Goal: Information Seeking & Learning: Check status

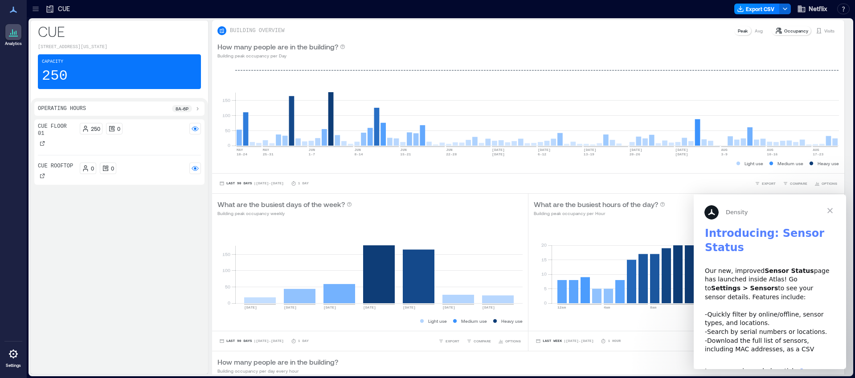
click at [830, 213] on span "Close" at bounding box center [830, 211] width 32 height 32
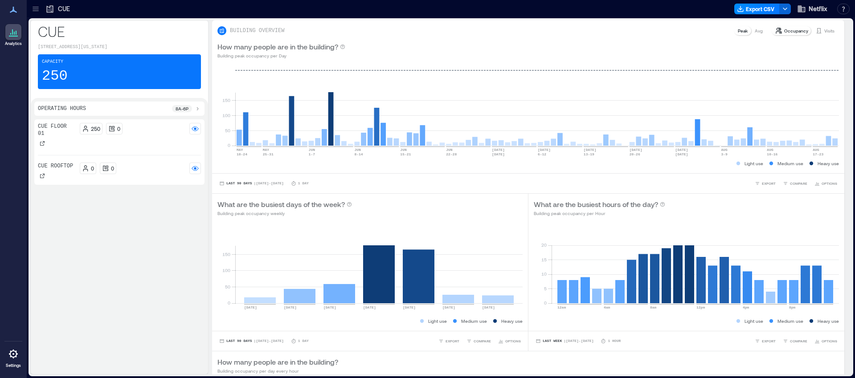
click at [30, 9] on div at bounding box center [36, 9] width 14 height 14
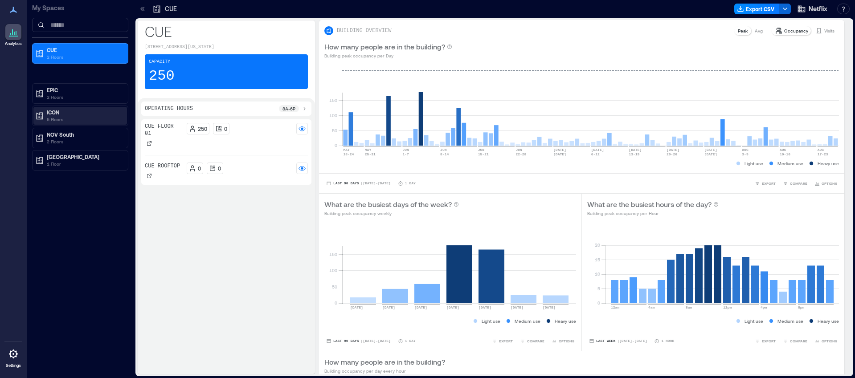
click at [64, 117] on p "5 Floors" at bounding box center [84, 119] width 75 height 7
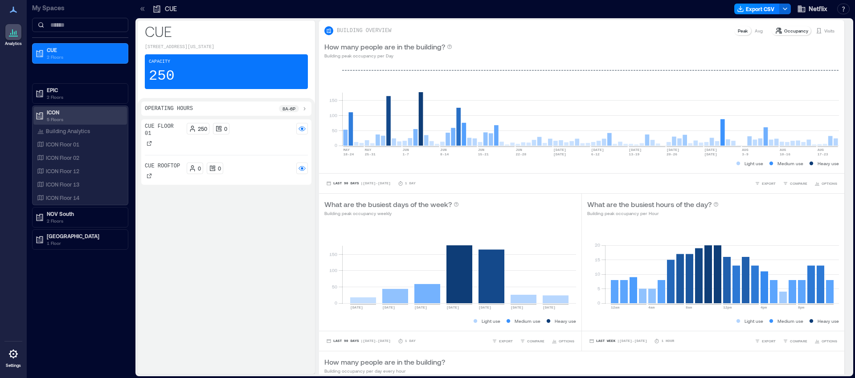
click at [59, 117] on p "5 Floors" at bounding box center [84, 119] width 75 height 7
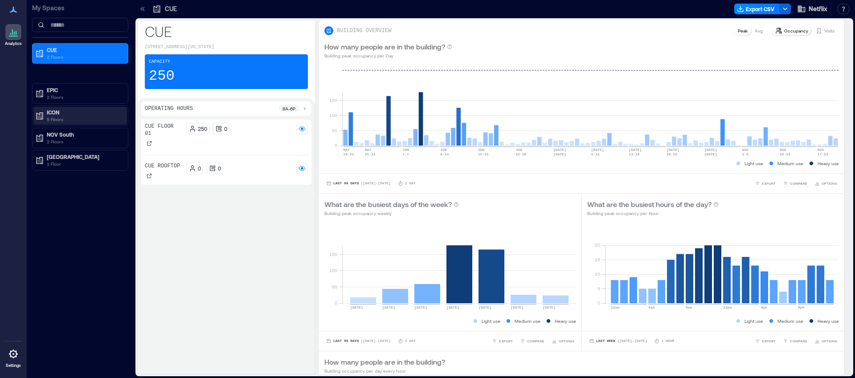
click at [59, 117] on p "5 Floors" at bounding box center [84, 119] width 75 height 7
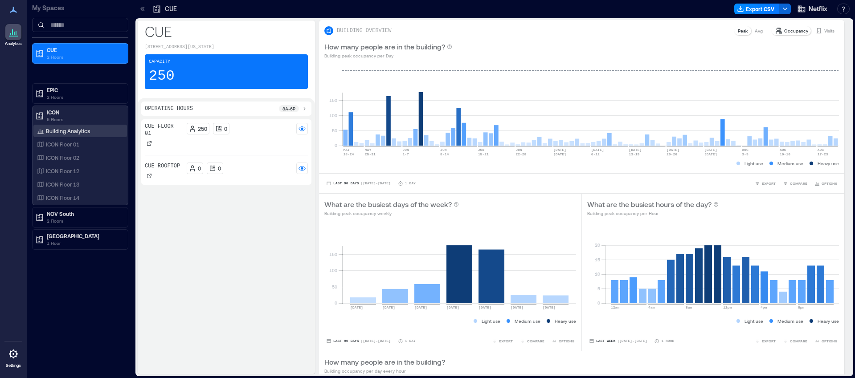
click at [58, 133] on p "Building Analytics" at bounding box center [68, 130] width 44 height 7
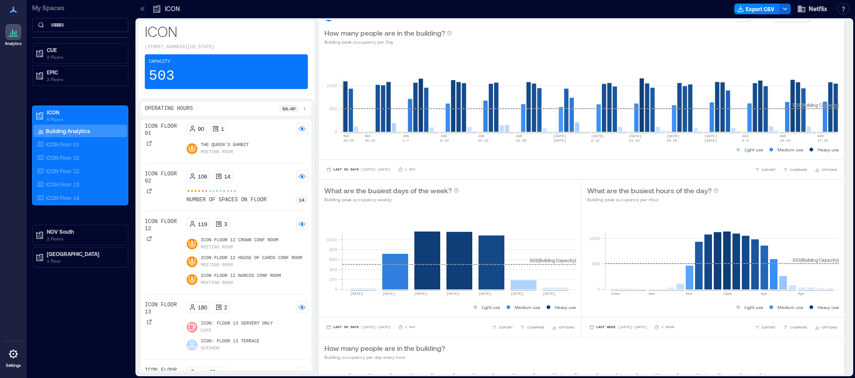
scroll to position [22, 0]
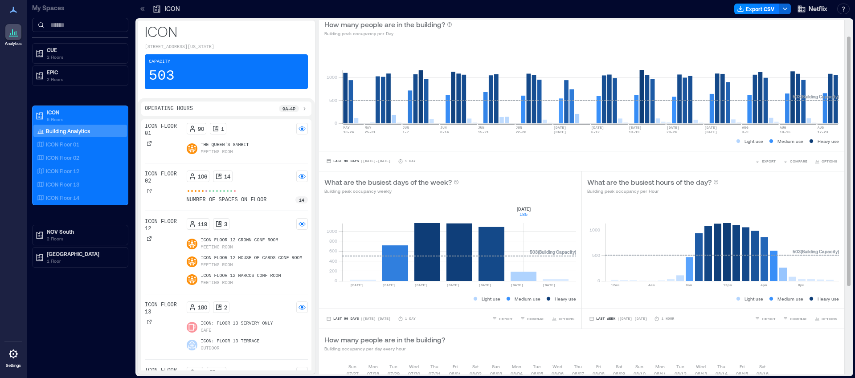
click at [525, 273] on rect at bounding box center [459, 243] width 234 height 76
click at [525, 275] on rect at bounding box center [459, 243] width 234 height 76
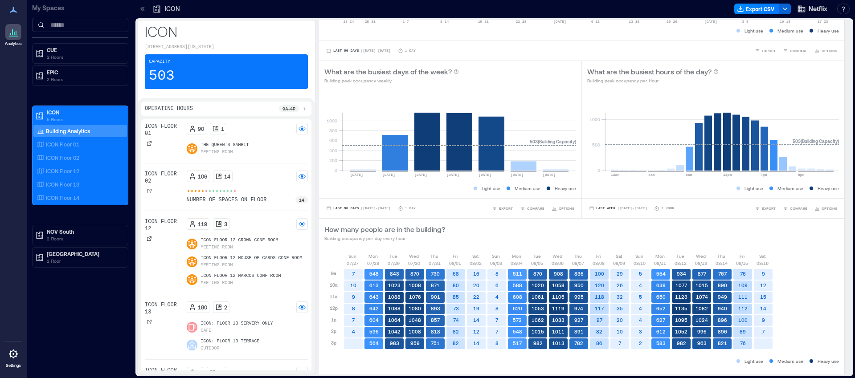
scroll to position [149, 0]
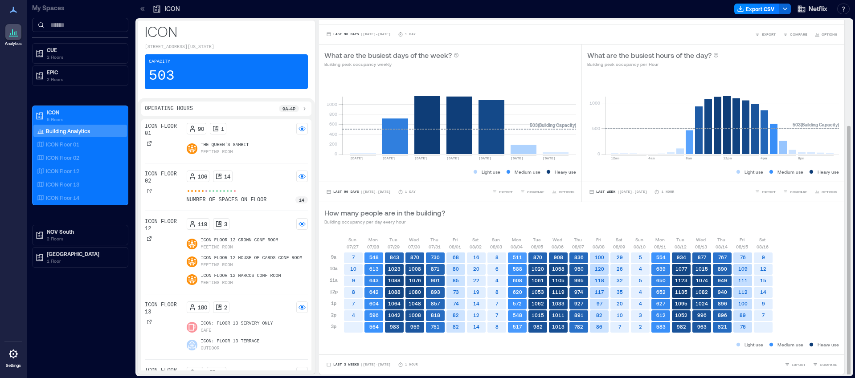
click at [373, 215] on p "How many people are in the building?" at bounding box center [385, 213] width 121 height 11
click at [372, 211] on p "How many people are in the building?" at bounding box center [385, 213] width 121 height 11
click at [353, 365] on span "Last 3 Weeks" at bounding box center [346, 365] width 26 height 0
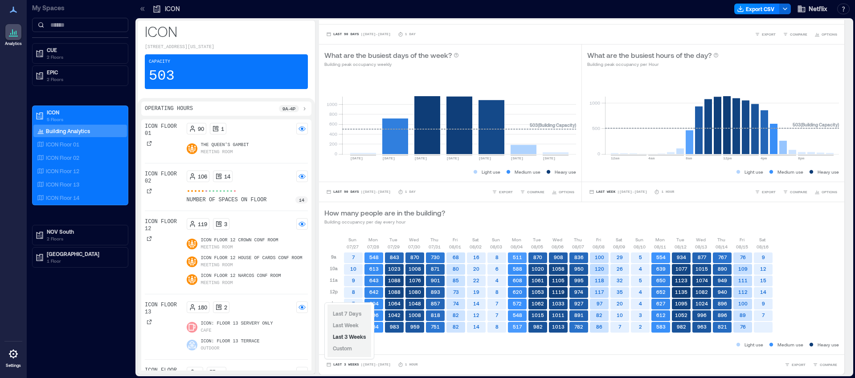
click at [356, 349] on div "Last 7 Days Last Week Last 3 Weeks Custom" at bounding box center [350, 331] width 44 height 53
click at [345, 349] on span "Custom" at bounding box center [342, 348] width 19 height 6
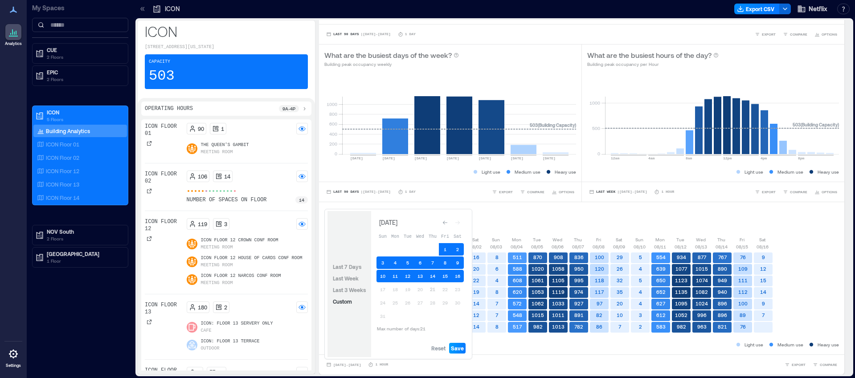
click at [457, 346] on span "Save" at bounding box center [457, 348] width 13 height 7
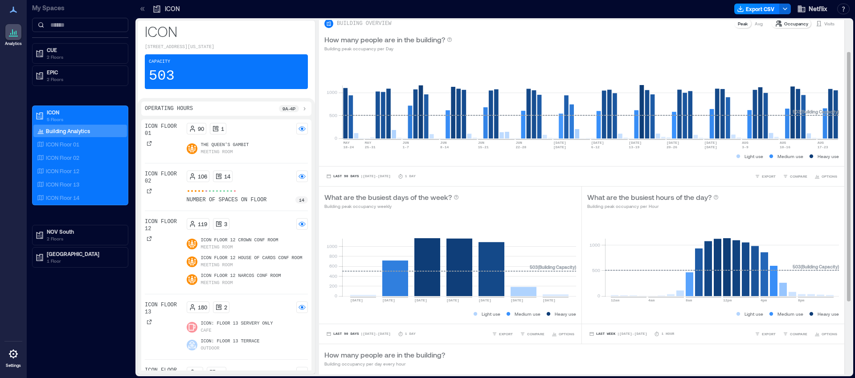
scroll to position [0, 0]
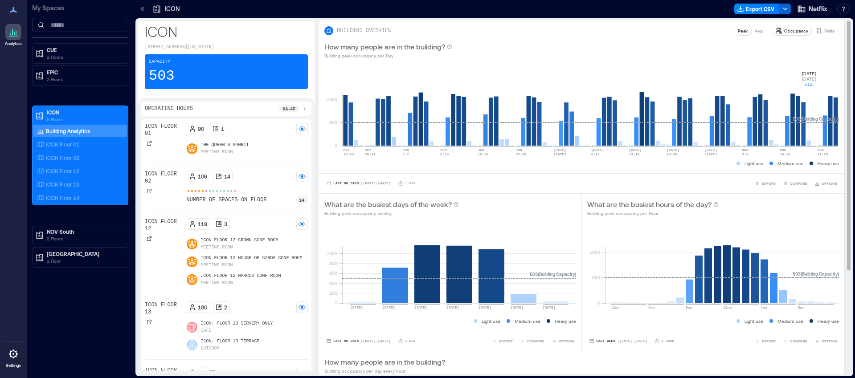
click at [810, 143] on rect at bounding box center [590, 108] width 497 height 76
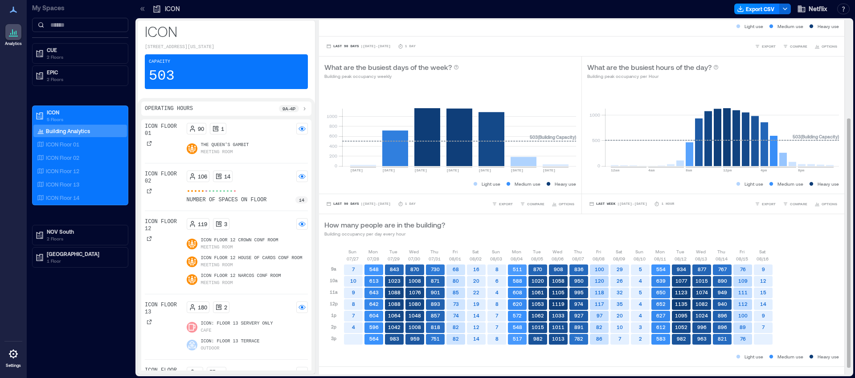
scroll to position [149, 0]
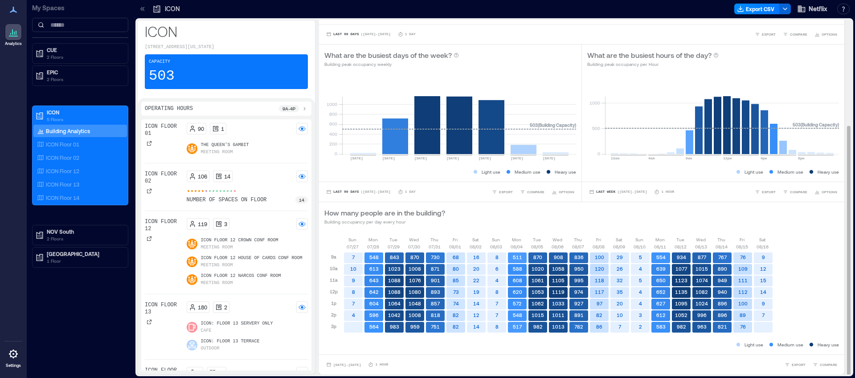
click at [459, 259] on rect at bounding box center [456, 258] width 19 height 11
click at [601, 258] on text "100" at bounding box center [599, 258] width 9 height 6
click at [746, 258] on rect at bounding box center [743, 258] width 19 height 11
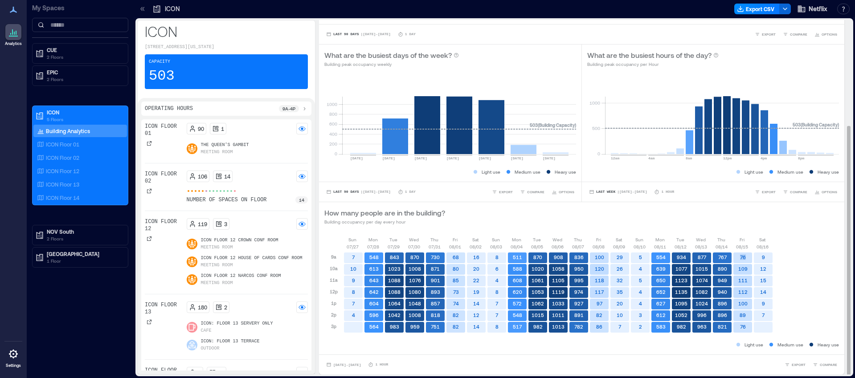
click at [746, 258] on rect at bounding box center [743, 258] width 19 height 11
click at [797, 255] on div "[DATE] [DATE] [DATE] [DATE] [DATE] [DATE] [DATE] [DATE] [DATE] [DATE] [DATE] [D…" at bounding box center [582, 288] width 515 height 104
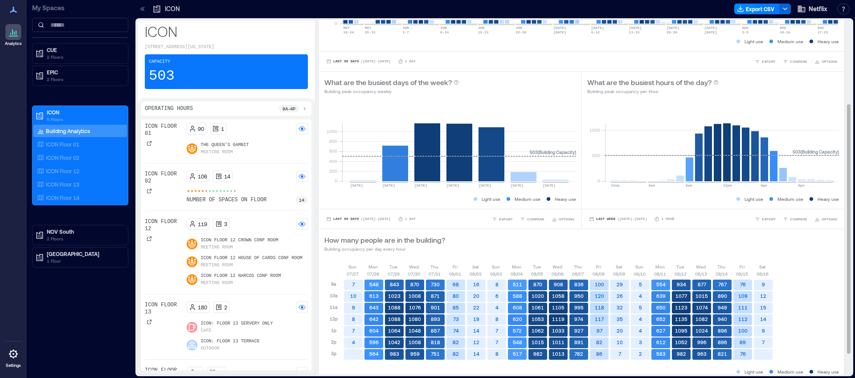
scroll to position [119, 0]
